Goal: Task Accomplishment & Management: Use online tool/utility

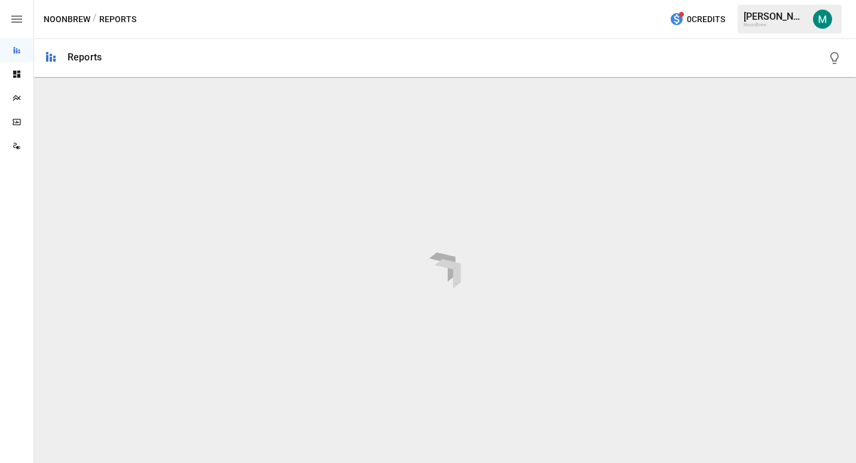
click at [11, 18] on icon "button" at bounding box center [17, 19] width 14 height 14
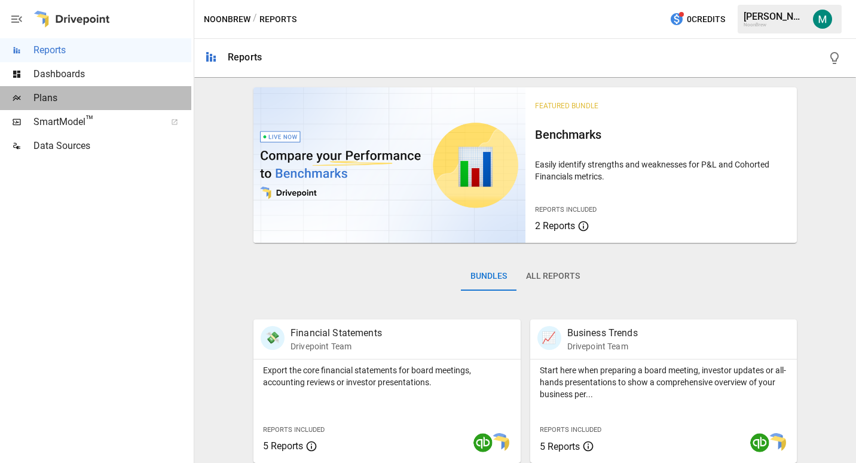
click at [51, 96] on span "Plans" at bounding box center [112, 98] width 158 height 14
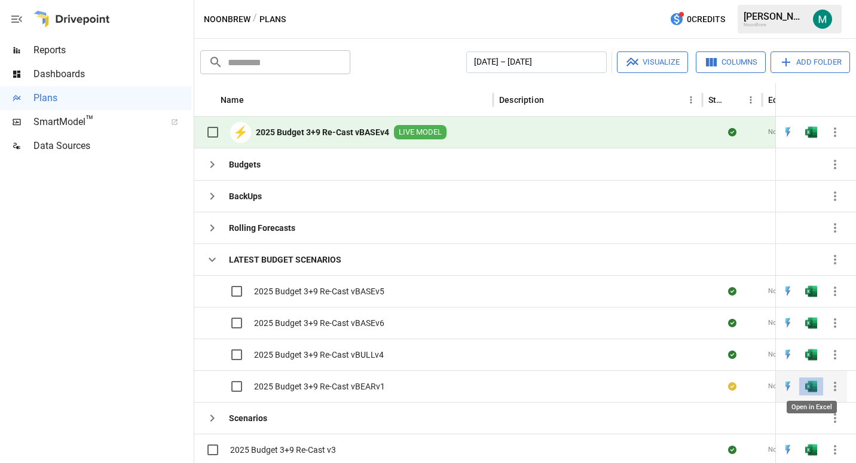
click at [808, 386] on img "Open in Excel" at bounding box center [811, 386] width 12 height 12
click at [812, 133] on img "Open in Excel" at bounding box center [811, 132] width 12 height 12
click at [811, 387] on img "Open in Excel" at bounding box center [811, 386] width 12 height 12
click at [804, 384] on button "button" at bounding box center [811, 386] width 38 height 18
click at [811, 291] on img "Open in Excel" at bounding box center [811, 291] width 12 height 12
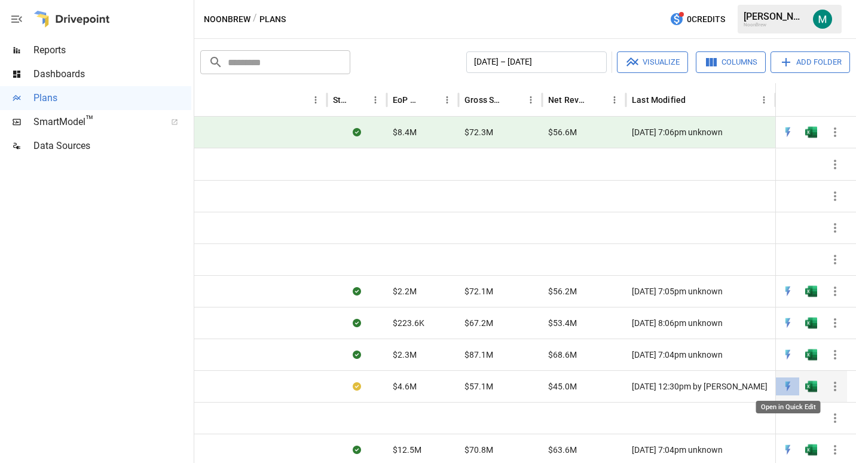
click at [788, 383] on img "Open in Quick Edit" at bounding box center [788, 386] width 12 height 12
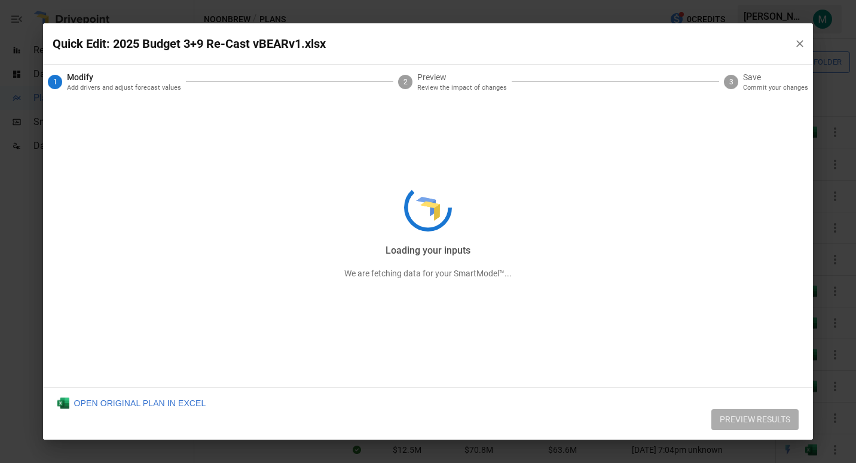
click at [145, 402] on div "Loading your inputs We are fetching data for your SmartModel™..." at bounding box center [428, 231] width 771 height 417
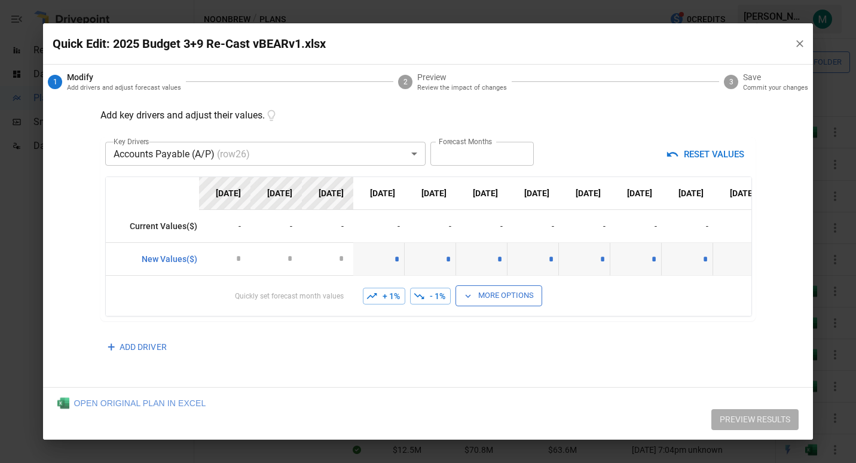
click at [118, 401] on div "OPEN ORIGINAL PLAN IN EXCEL" at bounding box center [131, 403] width 149 height 12
